Goal: Task Accomplishment & Management: Manage account settings

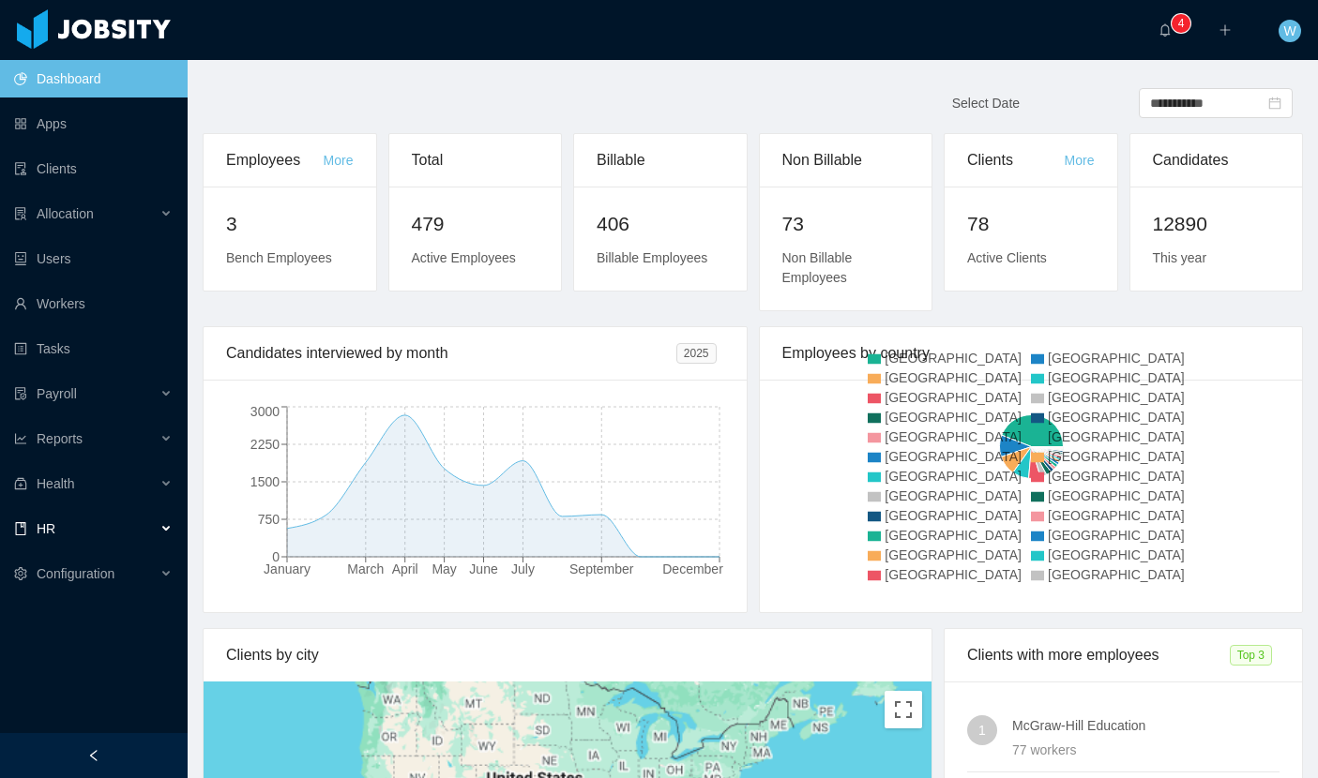
click at [141, 527] on div "HR" at bounding box center [94, 529] width 188 height 38
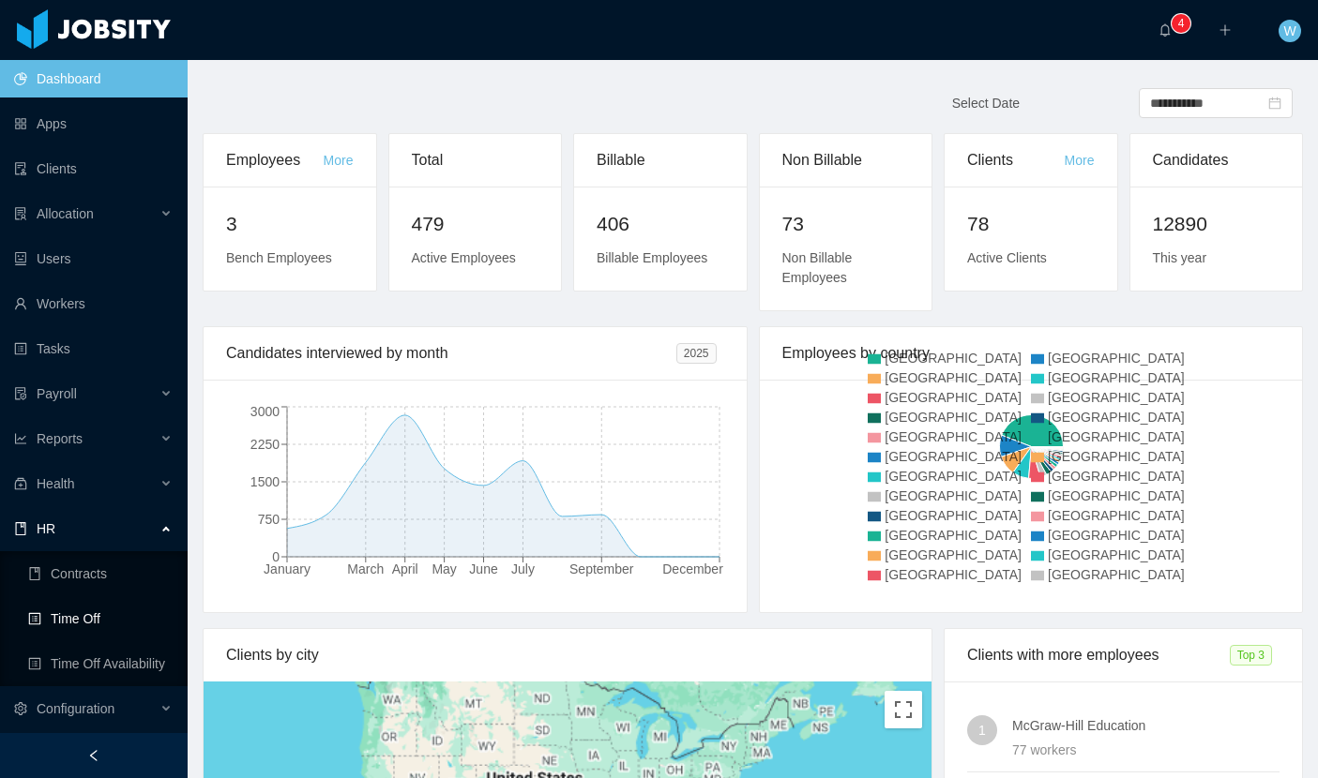
click at [114, 615] on link "Time Off" at bounding box center [100, 619] width 144 height 38
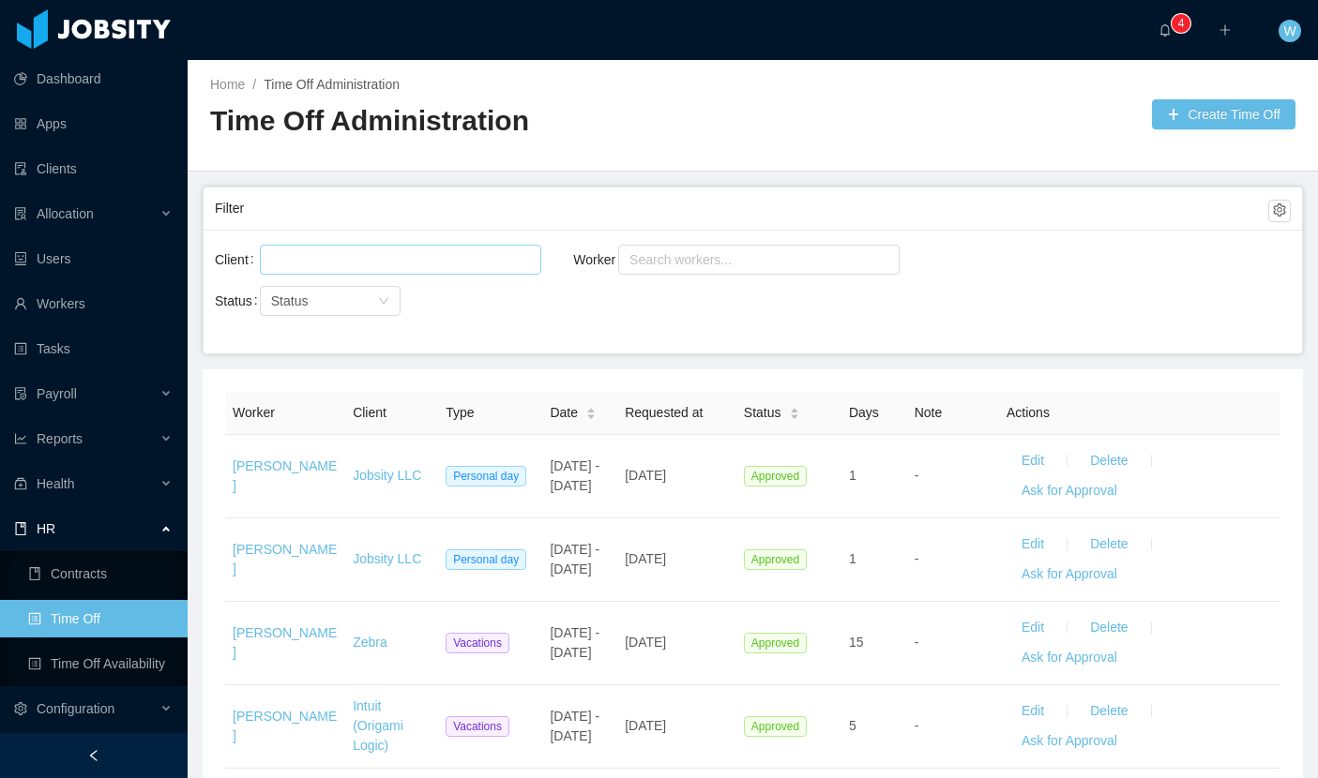
click at [320, 262] on div at bounding box center [397, 260] width 264 height 28
click at [757, 262] on div "Search workers..." at bounding box center [750, 259] width 242 height 19
type input "**********"
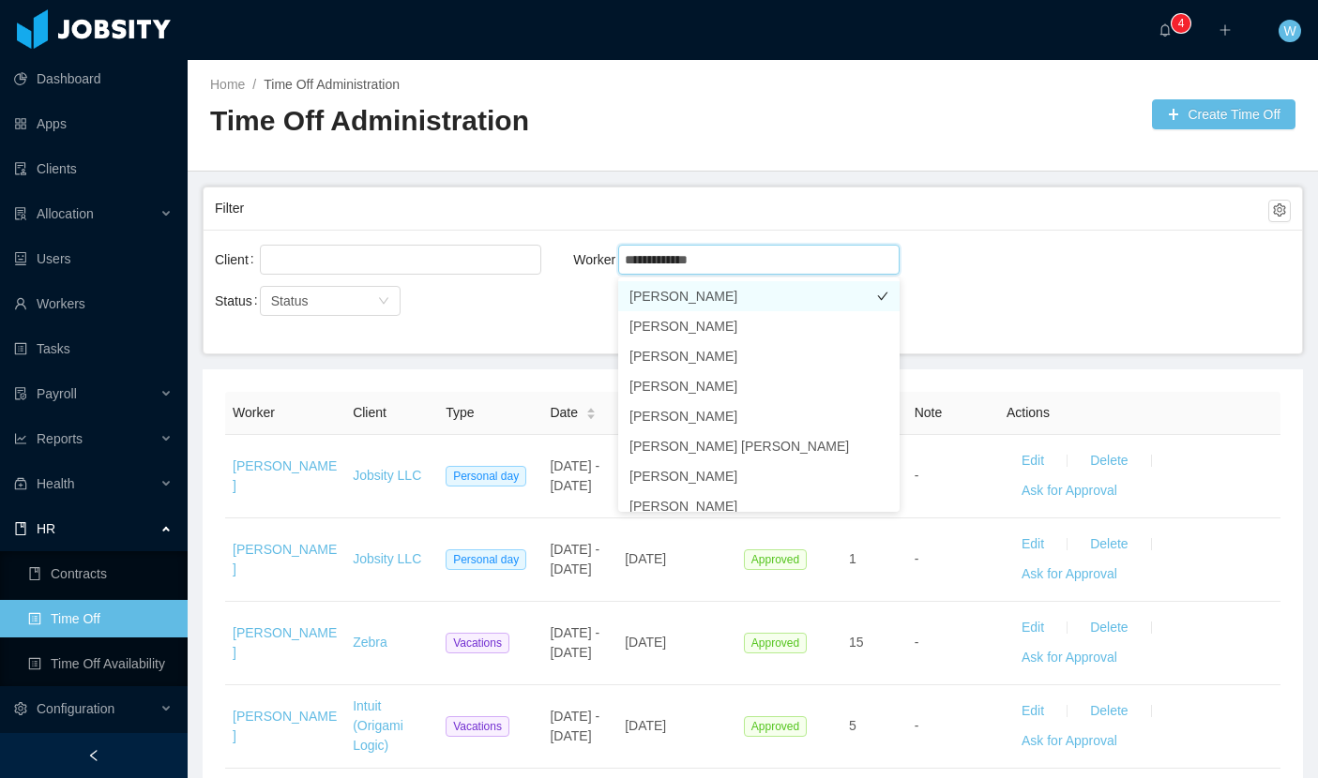
click at [680, 304] on li "[PERSON_NAME]" at bounding box center [758, 296] width 281 height 30
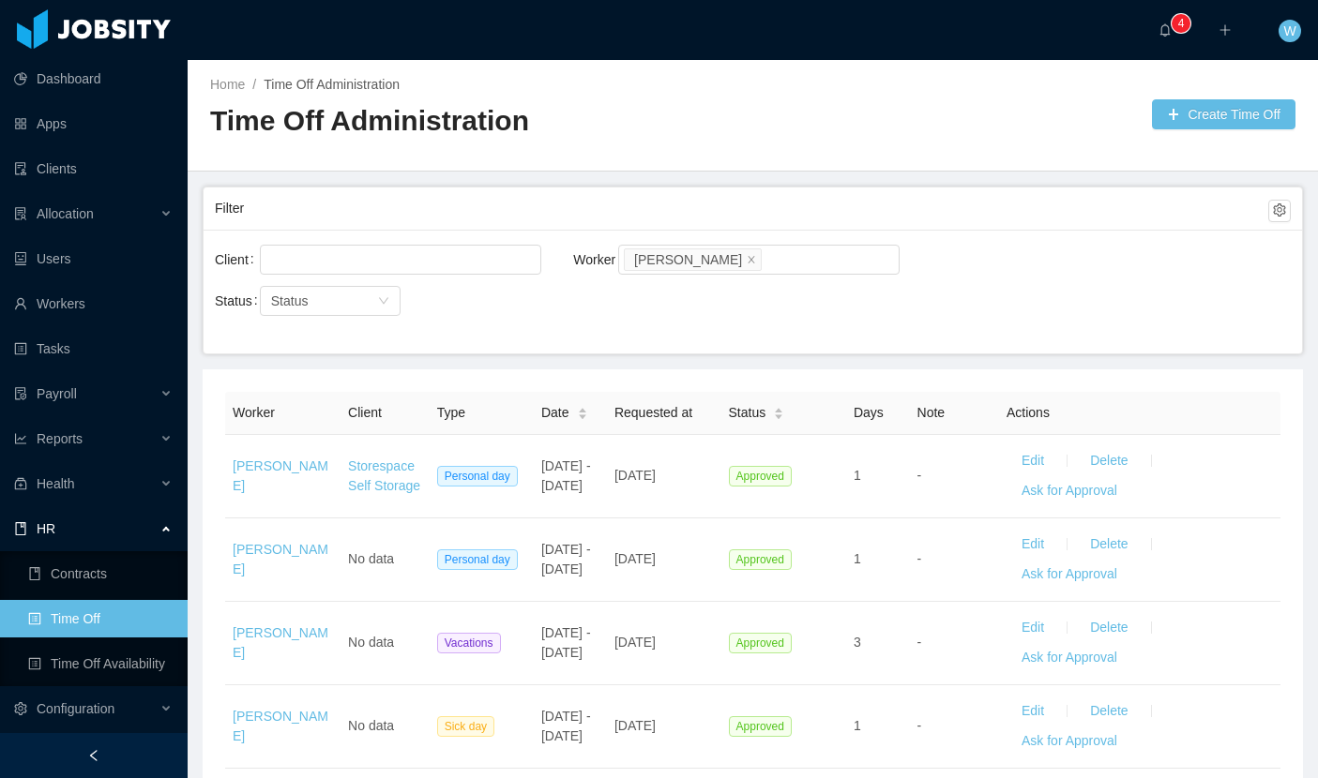
click at [535, 304] on div "Status Status" at bounding box center [394, 301] width 358 height 38
click at [577, 414] on icon "icon: caret-down" at bounding box center [582, 418] width 10 height 10
click at [587, 415] on div "Date" at bounding box center [564, 413] width 47 height 20
